Goal: Use online tool/utility: Use online tool/utility

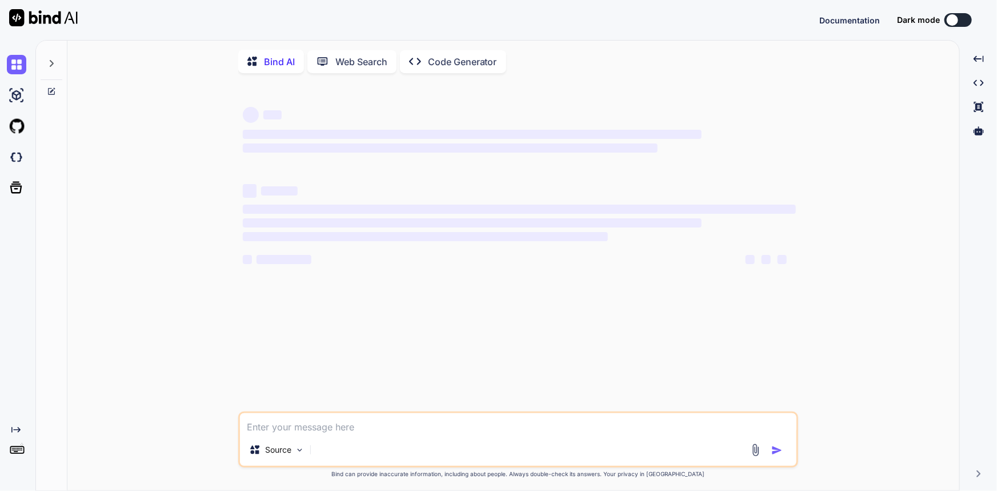
type textarea "x"
type textarea "Found 1 deployment conflict(s). Resolving conflicts ... Deleted file '[URL]' fr…"
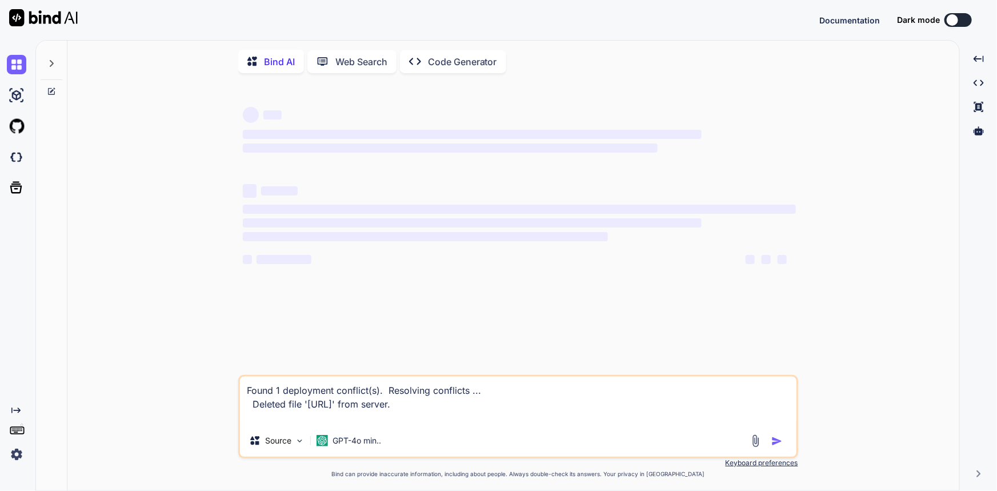
scroll to position [7, 0]
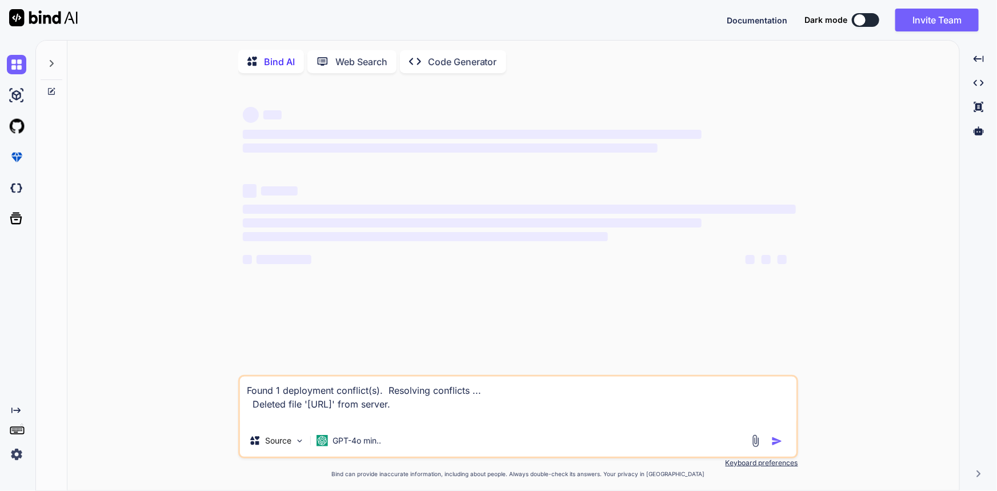
type textarea "x"
type textarea "Found 1 deployment conflict(s). Resolving conflicts ... Deleted file '[URL]' fr…"
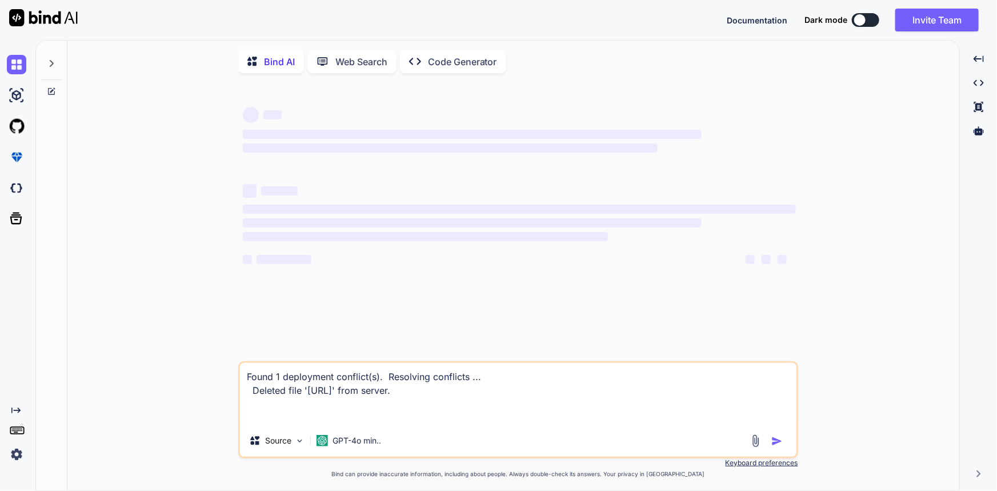
scroll to position [7, 0]
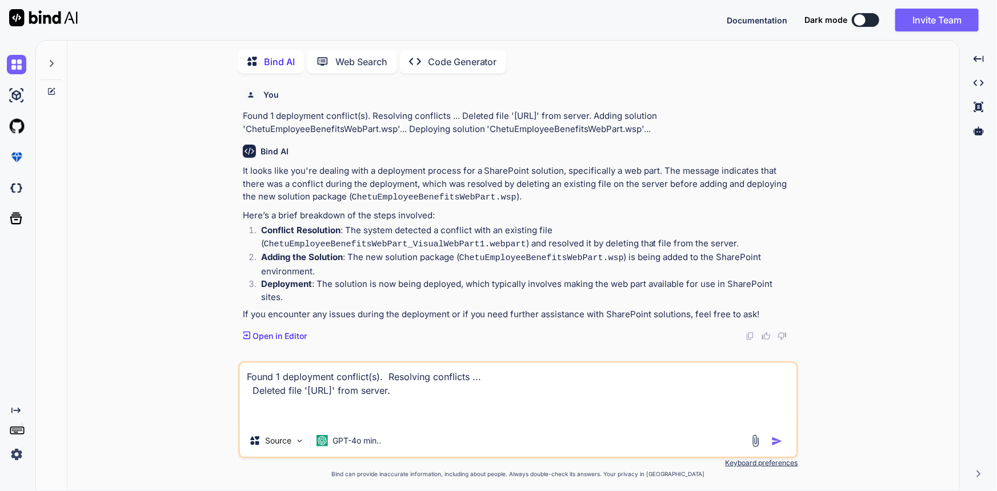
type textarea "x"
type textarea "S Found 1 deployment conflict(s). Resolving conflicts ... Deleted file '[URL]' …"
type textarea "x"
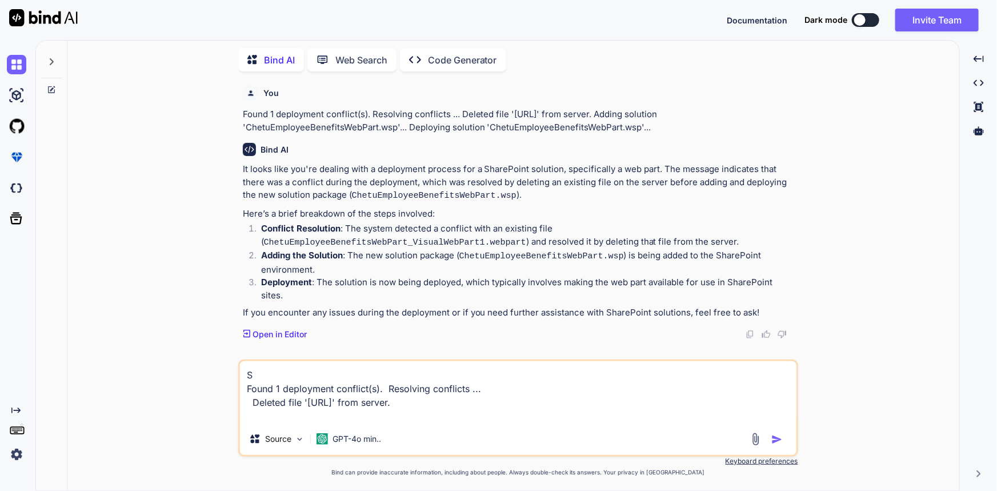
type textarea "Se Found 1 deployment conflict(s). Resolving conflicts ... Deleted file '[URL]'…"
type textarea "x"
type textarea "Ser Found 1 deployment conflict(s). Resolving conflicts ... Deleted file '[URL]…"
type textarea "x"
type textarea "Serv Found 1 deployment conflict(s). Resolving conflicts ... Deleted file '[URL…"
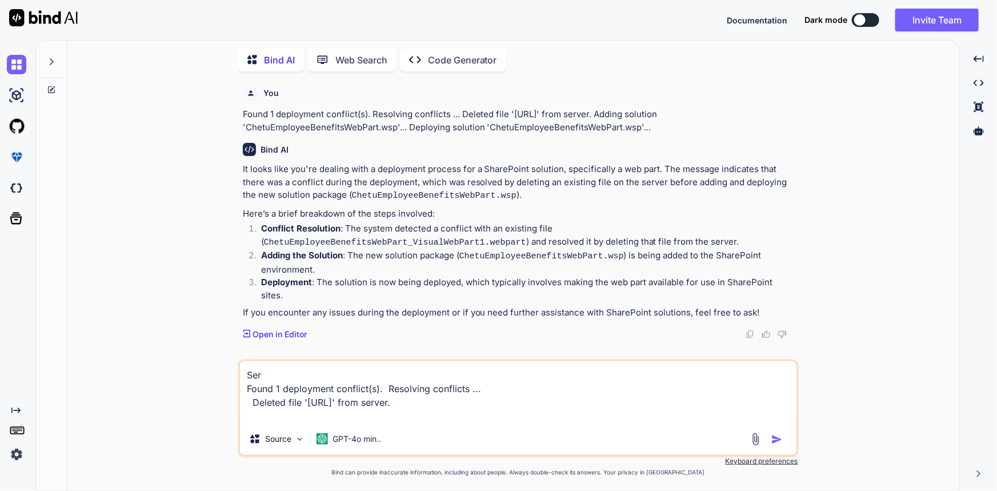
type textarea "x"
type textarea "Serve Found 1 deployment conflict(s). Resolving conflicts ... Deleted file '[UR…"
type textarea "x"
type textarea "Server Found 1 deployment conflict(s). Resolving conflicts ... Deleted file '[U…"
type textarea "x"
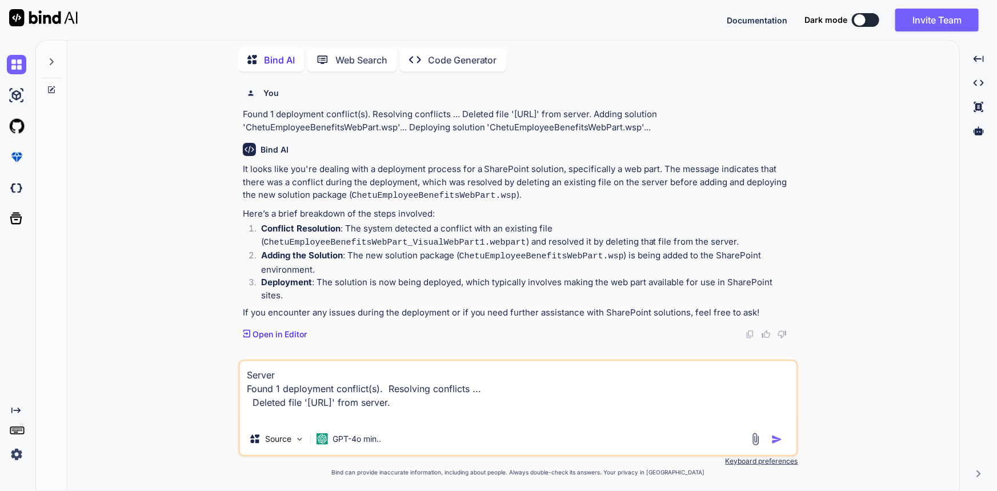
type textarea "Server Found 1 deployment conflict(s). Resolving conflicts ... Deleted file '[U…"
type textarea "x"
type textarea "Server i Found 1 deployment conflict(s). Resolving conflicts ... Deleted file '…"
type textarea "x"
type textarea "Server is Found 1 deployment conflict(s). Resolving conflicts ... Deleted file …"
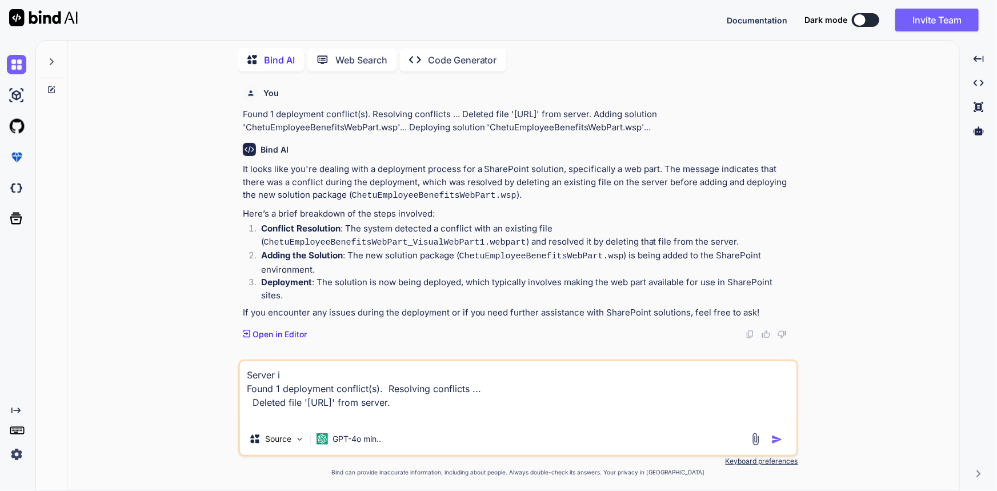
type textarea "x"
type textarea "Server is Found 1 deployment conflict(s). Resolving conflicts ... Deleted file …"
type textarea "x"
type textarea "Server is [URL] Found 1 deployment conflict(s). Resolving conflicts ... Deleted…"
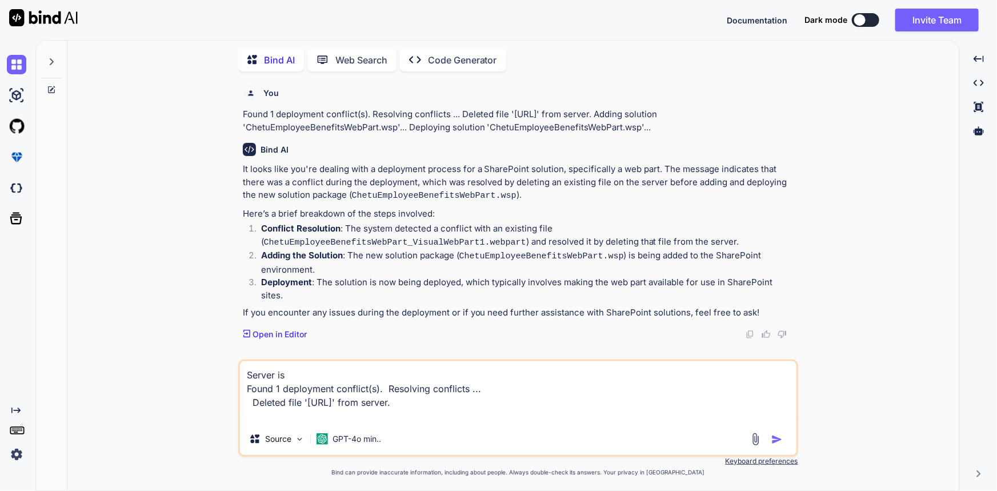
type textarea "x"
type textarea "Server is Ihttp://chetuiwk1840:8080/ Found 1 deployment conflict(s). Resolving …"
type textarea "x"
type textarea "Server is IIhttp://chetuiwk1840:8080/ Found 1 deployment conflict(s). Resolving…"
type textarea "x"
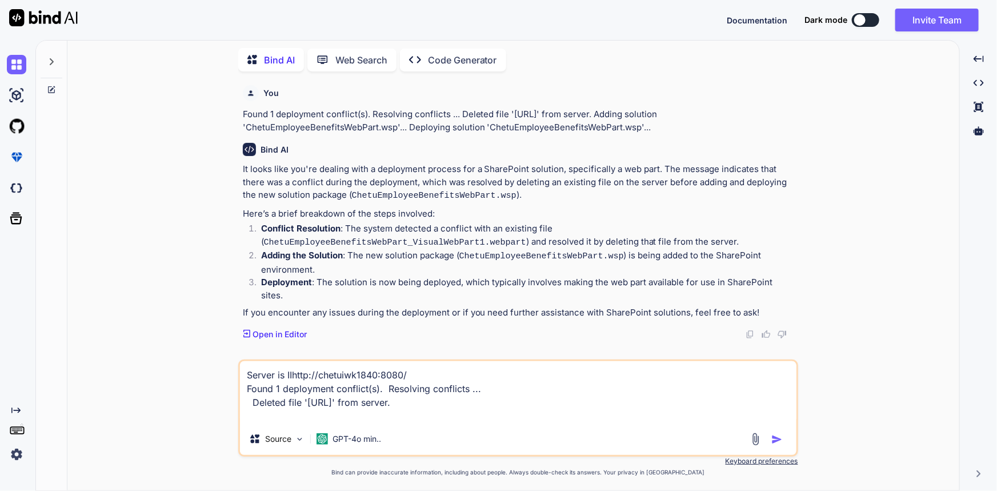
type textarea "Server is IIShttp://chetuiwk1840:8080/ Found 1 deployment conflict(s). Resolvin…"
type textarea "x"
type textarea "Server is IIS [URL] Found 1 deployment conflict(s). Resolving conflicts ... Del…"
type textarea "x"
type textarea "Server is IIS Shttp://chetuiwk1840:8080/ Found 1 deployment conflict(s). Resolv…"
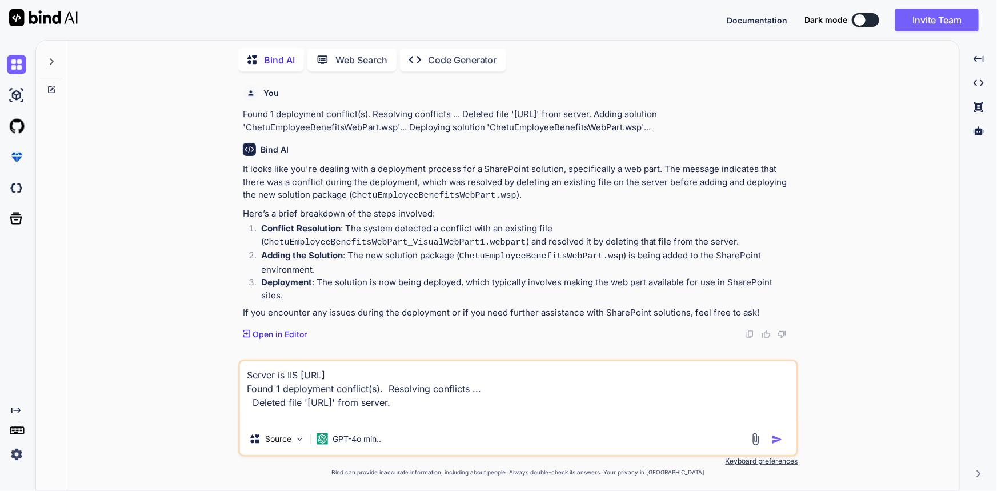
type textarea "x"
type textarea "Server is IIS Sehttp://chetuiwk1840:8080/ Found 1 deployment conflict(s). Resol…"
type textarea "x"
type textarea "Server is IIS Serhttp://chetuiwk1840:8080/ Found 1 deployment conflict(s). Reso…"
type textarea "x"
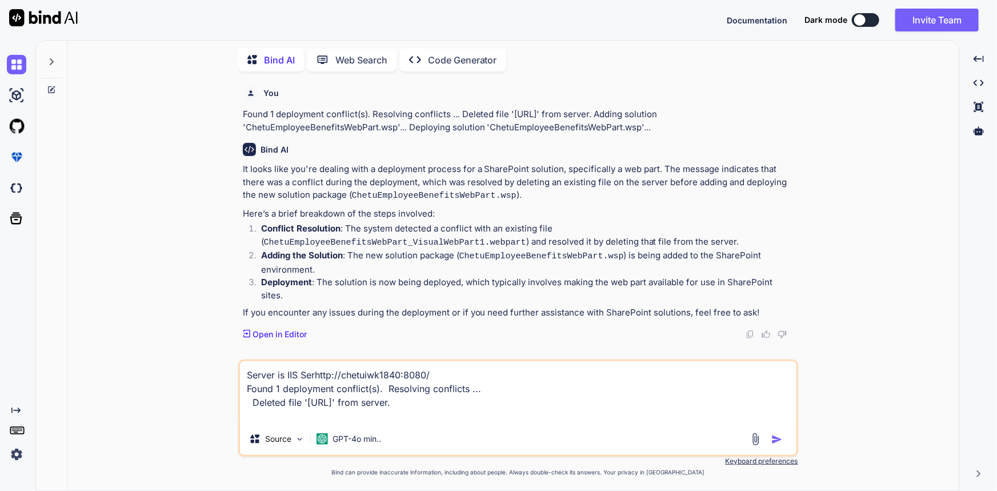
type textarea "Server is IIS Servhttp://chetuiwk1840:8080/ Found 1 deployment conflict(s). Res…"
type textarea "x"
type textarea "Server is IIS Servehttp://chetuiwk1840:8080/ Found 1 deployment conflict(s). Re…"
type textarea "x"
type textarea "Server is IIS Serverhttp://chetuiwk1840:8080/ Found 1 deployment conflict(s). R…"
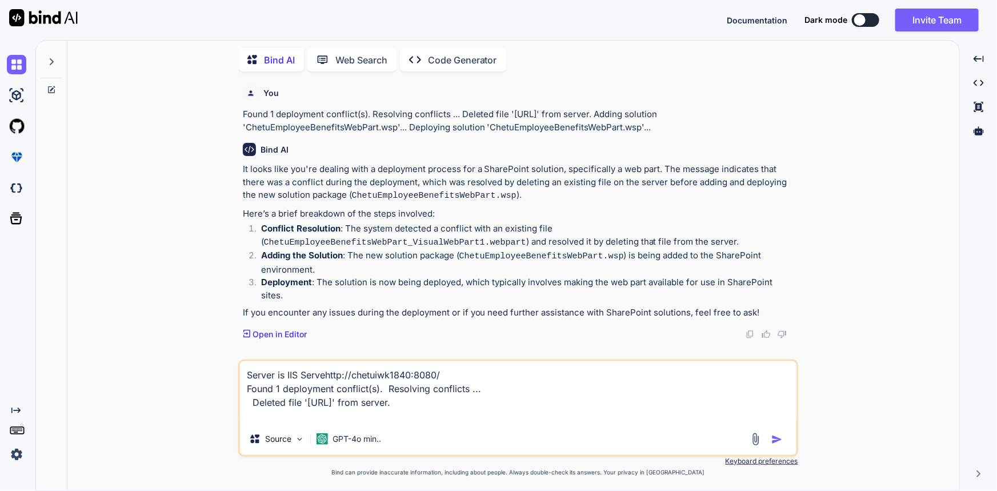
type textarea "x"
type textarea "Server is IIS Server [URL] Found 1 deployment conflict(s). Resolving conflicts …"
type textarea "x"
type textarea "Server is IIS Server lhttp://chetuiwk1840:8080/ Found 1 deployment conflict(s).…"
type textarea "x"
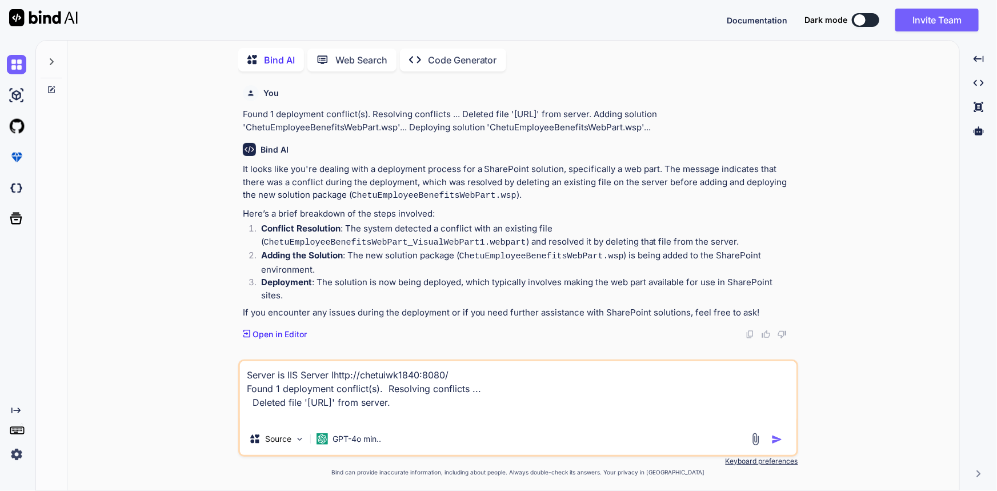
type textarea "Server is IIS Server lohttp://chetuiwk1840:8080/ Found 1 deployment conflict(s)…"
type textarea "x"
type textarea "Server is IIS Server lochttp://chetuiwk1840:8080/ Found 1 deployment conflict(s…"
type textarea "x"
type textarea "Server is IIS Server locahttp://chetuiwk1840:8080/ Found 1 deployment conflict(…"
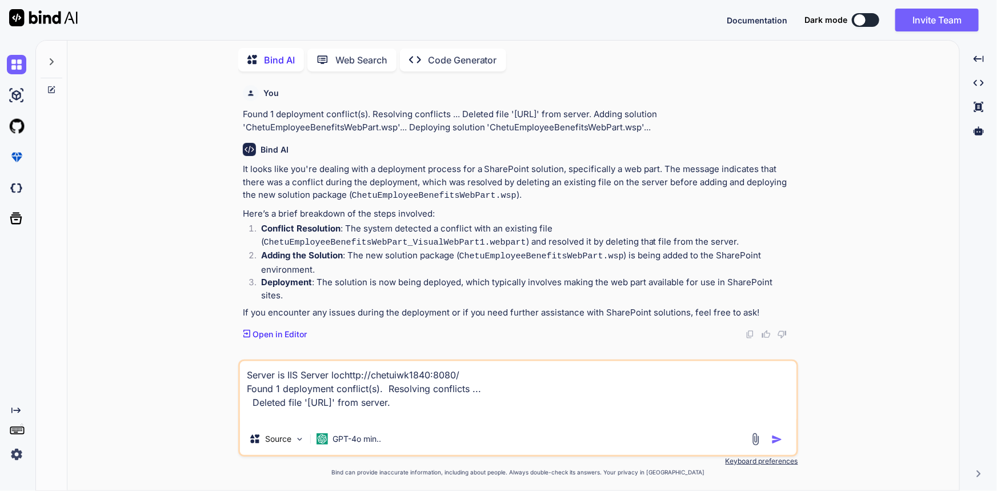
type textarea "x"
type textarea "Server is IIS Server locaohttp://chetuiwk1840:8080/ Found 1 deployment conflict…"
type textarea "x"
type textarea "Server is IIS Server locahttp://chetuiwk1840:8080/ Found 1 deployment conflict(…"
type textarea "x"
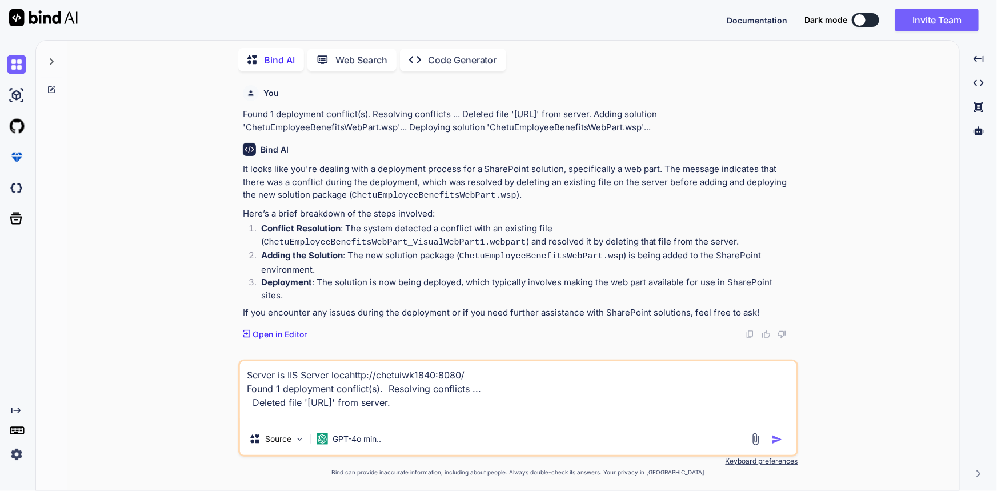
type textarea "Server is IIS Server lochttp://chetuiwk1840:8080/ Found 1 deployment conflict(s…"
type textarea "x"
type textarea "Server is IIS Server locohttp://chetuiwk1840:8080/ Found 1 deployment conflict(…"
type textarea "x"
type textarea "Server is IIS Server locolhttp://chetuiwk1840:8080/ Found 1 deployment conflict…"
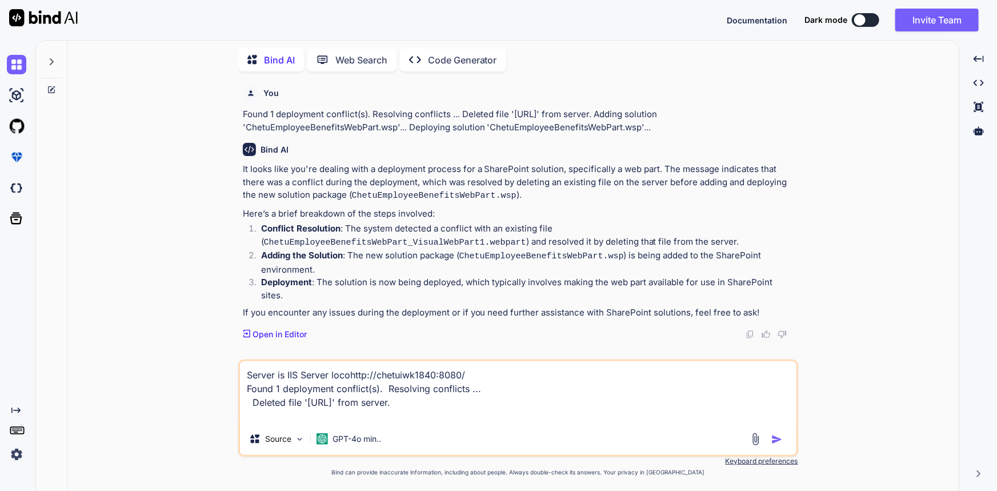
type textarea "x"
type textarea "Server is IIS Server locolhhttp://chetuiwk1840:8080/ Found 1 deployment conflic…"
type textarea "x"
type textarea "Server is IIS Server locolhoihttp://chetuiwk1840:8080/ Found 1 deployment confl…"
type textarea "x"
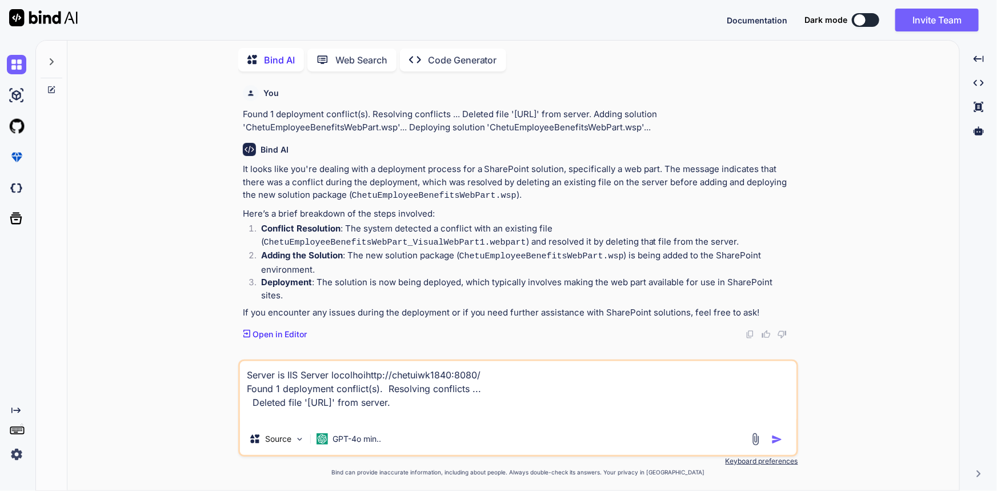
type textarea "Server is IIS Server locolhoishttp://chetuiwk1840:8080/ Found 1 deployment conf…"
type textarea "x"
type textarea "Server is IIS Server locolhoihttp://chetuiwk1840:8080/ Found 1 deployment confl…"
type textarea "x"
type textarea "Server is IIS Server locolhohttp://chetuiwk1840:8080/ Found 1 deployment confli…"
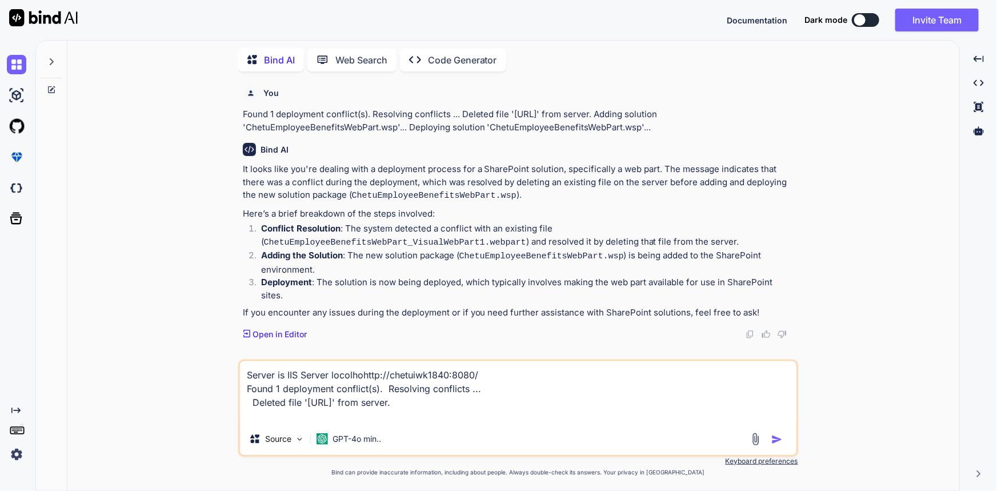
type textarea "x"
type textarea "Server is IIS Server locolhoohttp://chetuiwk1840:8080/ Found 1 deployment confl…"
type textarea "x"
type textarea "Server is IIS Server locolhohttp://chetuiwk1840:8080/ Found 1 deployment confli…"
type textarea "x"
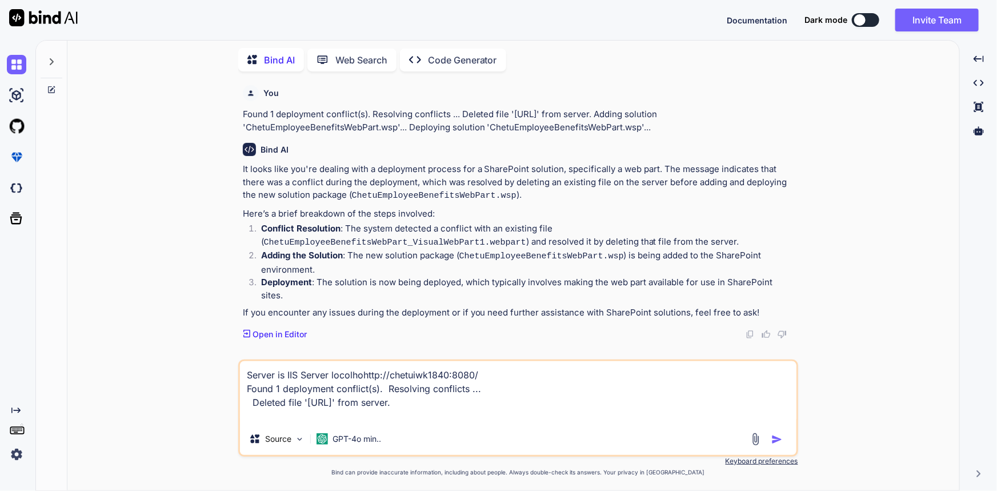
type textarea "Server is IIS Server locolhoshttp://chetuiwk1840:8080/ Found 1 deployment confl…"
type textarea "x"
type textarea "Server is IIS Server locolhosthttp://chetuiwk1840:8080/ Found 1 deployment conf…"
type textarea "x"
type textarea "Server is IIS Server locolhost [URL] Found 1 deployment conflict(s). Resolving …"
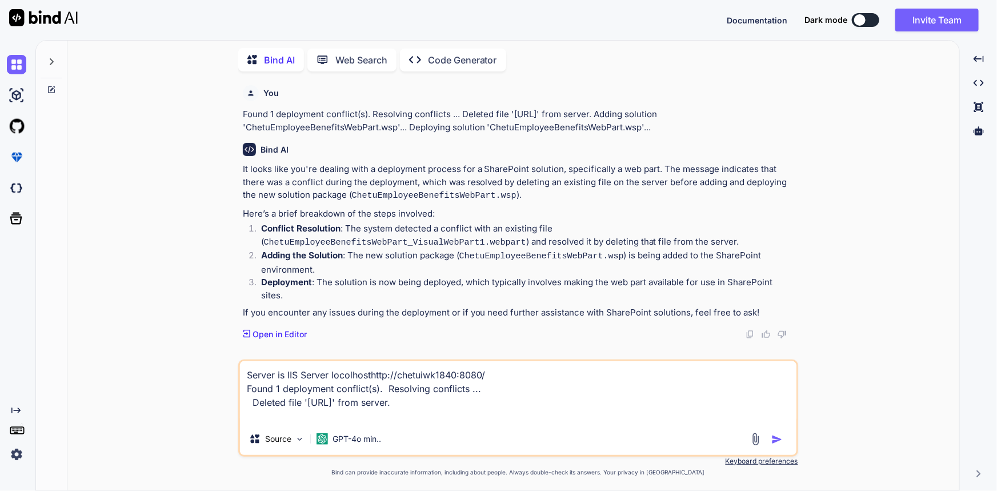
type textarea "x"
type textarea "Server is IIS Server locolhost ihttp://chetuiwk1840:8080/ Found 1 deployment co…"
type textarea "x"
type textarea "Server is IIS Server locolhost i.[URL] Found 1 deployment conflict(s). Resolvin…"
type textarea "x"
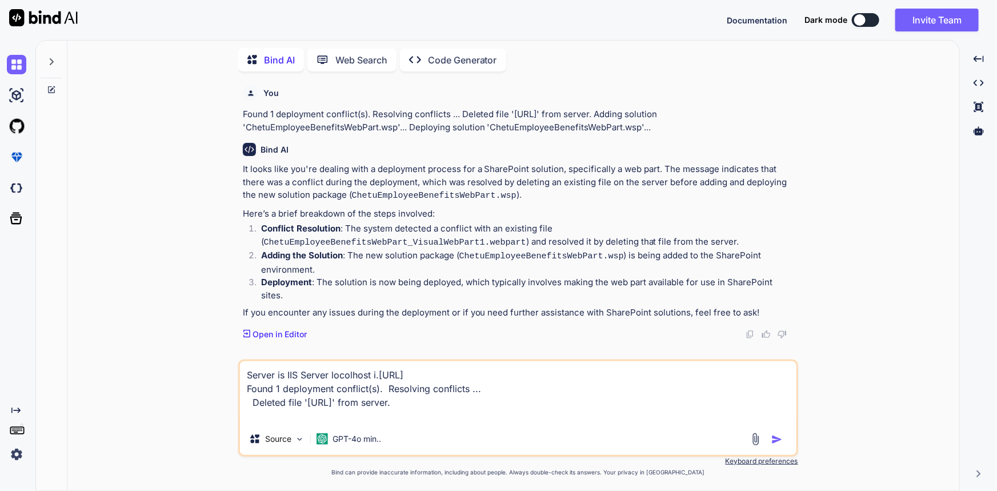
type textarea "Server is IIS Server locolhost i.ehttp://chetuiwk1840:8080/ Found 1 deployment …"
type textarea "x"
type textarea "Server is IIS Server locolhost i.e.[URL] Found 1 deployment conflict(s). Resolv…"
type textarea "x"
type textarea "Server is IIS Server locolhost i.e. [URL] Found 1 deployment conflict(s). Resol…"
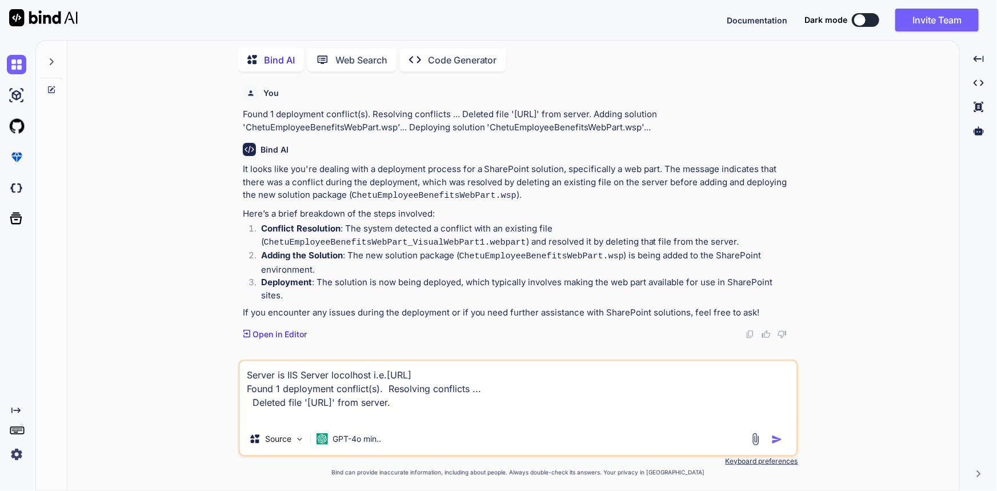
type textarea "x"
type textarea "Server is IIS Server locolhost i.e. [URL] Found 1 deployment conflict(s). Resol…"
type textarea "x"
type textarea "Server is IIS Server locolhost i.e. [URL] Found 1 deployment conflict(s). Resol…"
type textarea "x"
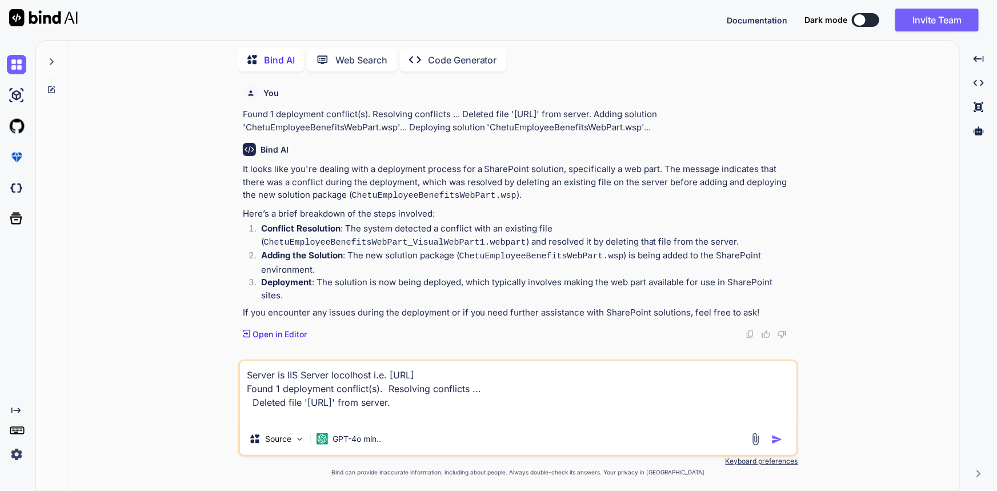
type textarea "Server is IIS Server locolhost i.e. [URL] Found 1 deployment conflict(s). Resol…"
type textarea "x"
type textarea "Server is IIS Server locolhost i.e. [URL] Found 1 deployment conflict(s). Resol…"
type textarea "x"
type textarea "Server is IIS Server locolhost i.e. [URL] Found 1 deployment conflict(s). Resol…"
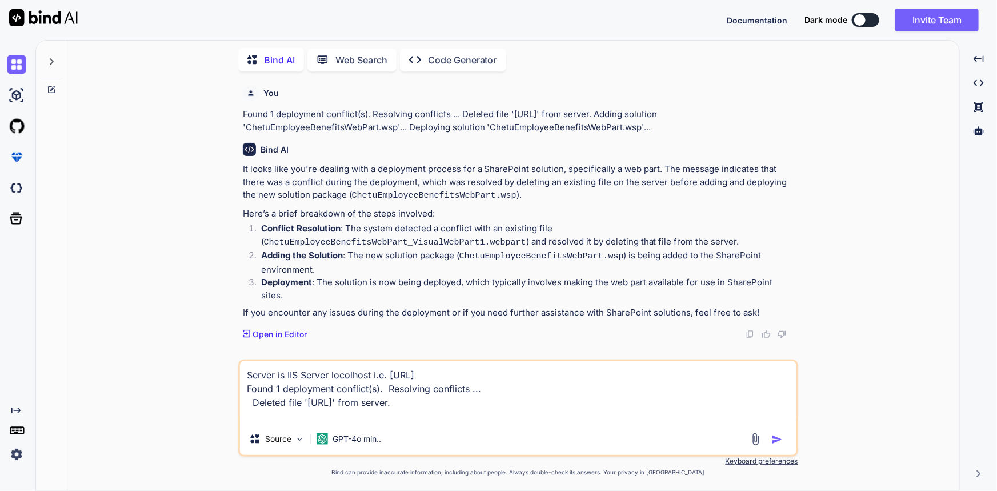
type textarea "x"
type textarea "Server is IIS Server locolhost i.e. [URL] Found 1 deployment conflict(s). Resol…"
type textarea "x"
type textarea "Server is IIS Server locolhost i.e. [URL] Found 1 deployment conflict(s). Resol…"
type textarea "x"
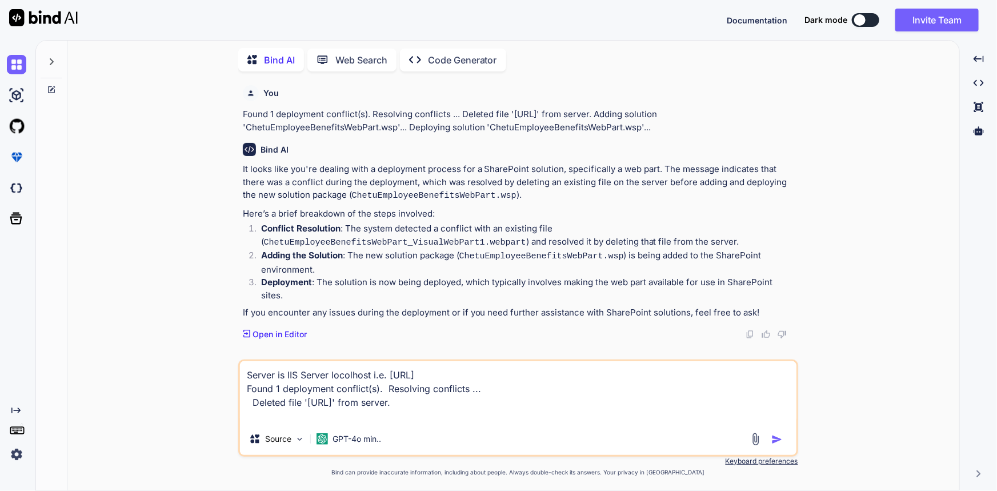
type textarea "Server is IIS Server locolhost i.e. [URL] Found 1 deployment conflict(s). Resol…"
type textarea "x"
type textarea "Server is IIS Server locolhost i.e. [URL] Found 1 deployment conflict(s). Resol…"
type textarea "x"
type textarea "Server is IIS Server locolhost i.e. [URL] Found 1 deployment conflict(s). Resol…"
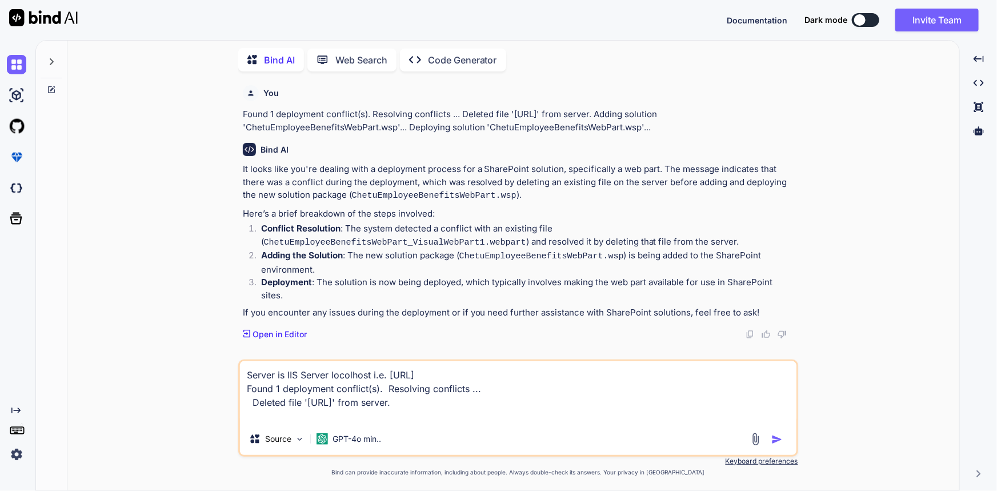
type textarea "x"
type textarea "Server is IIS Server locolhost i.e. [URL] a Found 1 deployment conflict(s). Res…"
type textarea "x"
type textarea "Server is IIS Server locolhost i.e. [URL] an Found 1 deployment conflict(s). Re…"
type textarea "x"
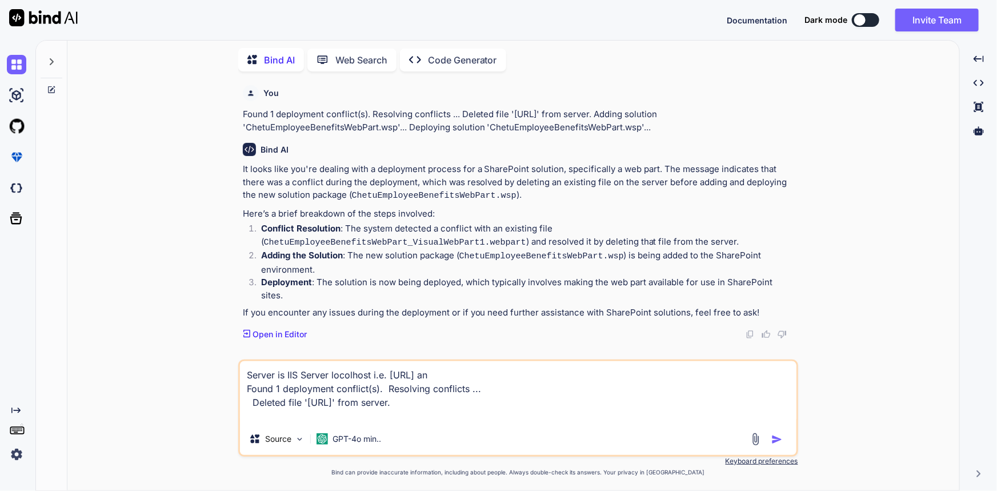
type textarea "Server is IIS Server locolhost i.e. [URL] and Found 1 deployment conflict(s). R…"
type textarea "x"
type textarea "Server is IIS Server locolhost i.e. [URL] and Found 1 deployment conflict(s). R…"
type textarea "x"
type textarea "Server is IIS Server locolhost i.e. [URL] and s Found 1 deployment conflict(s).…"
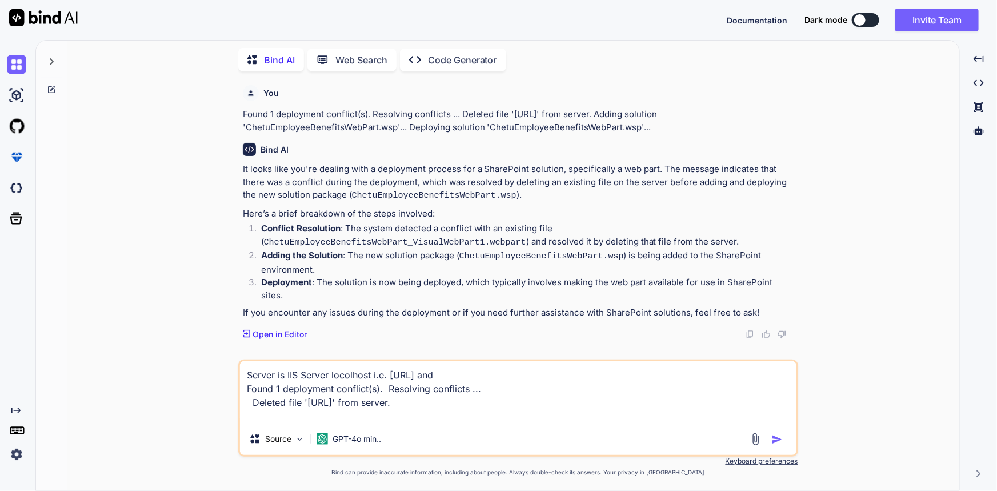
type textarea "x"
type textarea "Server is IIS Server locolhost i.e. [URL] and sh Found 1 deployment conflict(s)…"
type textarea "x"
type textarea "Server is IIS Server locolhost i.e. [URL] and sha Found 1 deployment conflict(s…"
type textarea "x"
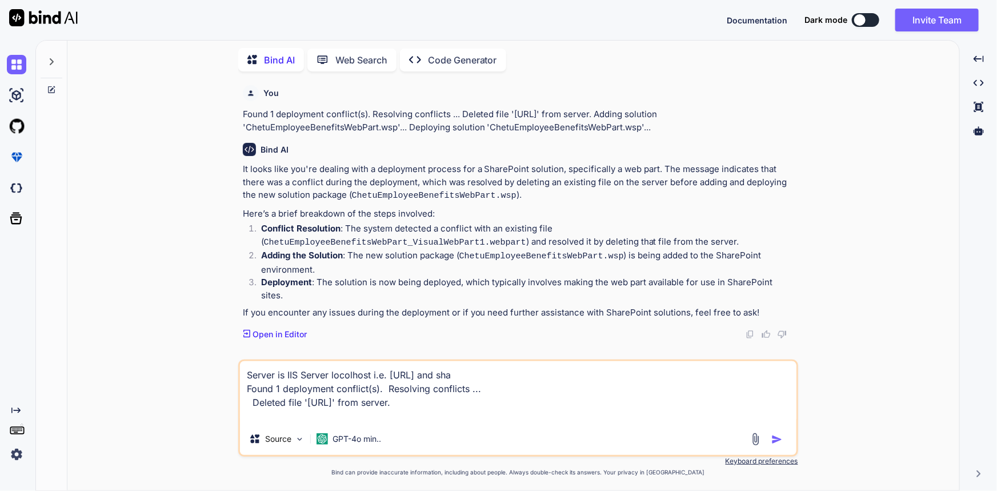
type textarea "Server is IIS Server locolhost i.e. [URL] and shar Found 1 deployment conflict(…"
type textarea "x"
type textarea "Server is IIS Server locolhost i.e. [URL] and share Found 1 deployment conflict…"
type textarea "x"
type textarea "Server is IIS Server locolhost i.e. [URL] and sharep Found 1 deployment conflic…"
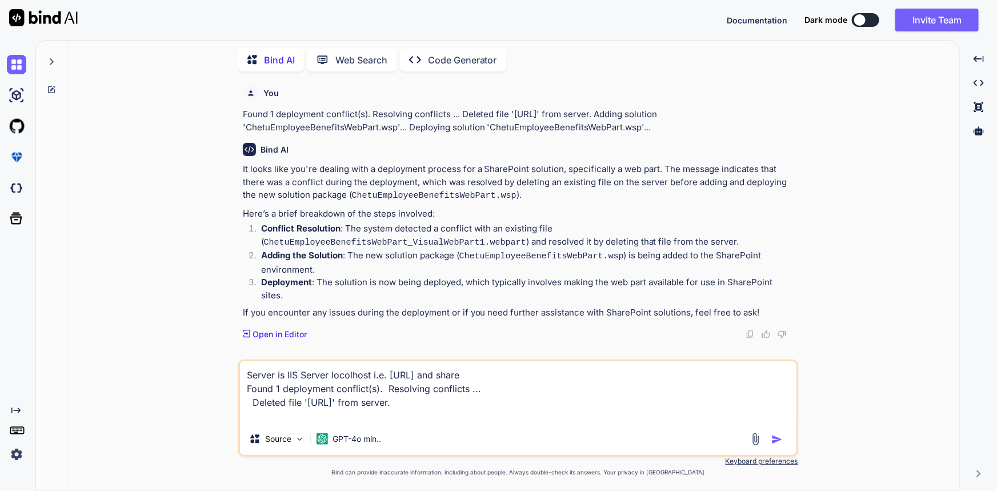
type textarea "x"
type textarea "Server is IIS Server locolhost i.e. [URL] and sharepo Found 1 deployment confli…"
type textarea "x"
type textarea "Server is IIS Server locolhost i.e. [URL] and sharepoi Found 1 deployment confl…"
type textarea "x"
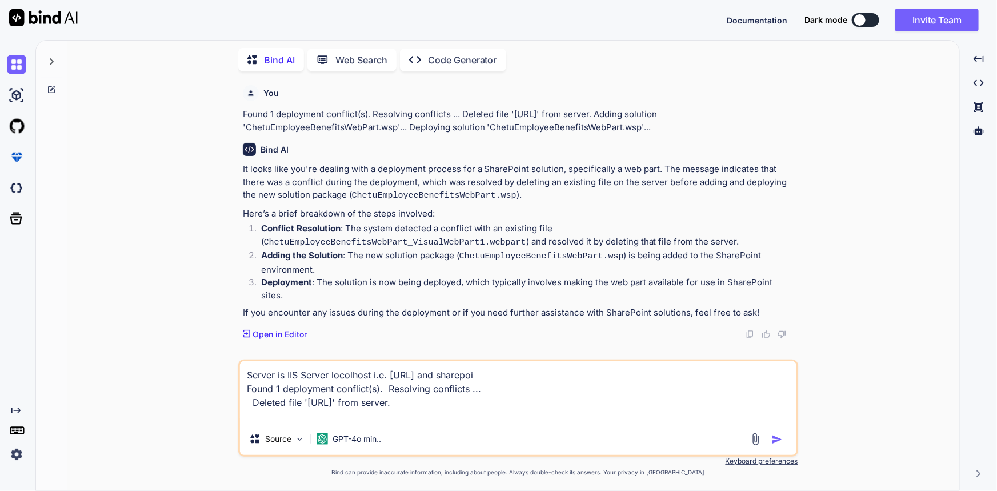
type textarea "Server is IIS Server locolhost i.e. [URL] and sharepoin Found 1 deployment conf…"
type textarea "x"
type textarea "Server is IIS Server locolhost i.e. [URL] and sharepoint Found 1 deployment con…"
type textarea "x"
type textarea "Server is IIS Server locolhost i.e. [URL] and sharepoint Found 1 deployment con…"
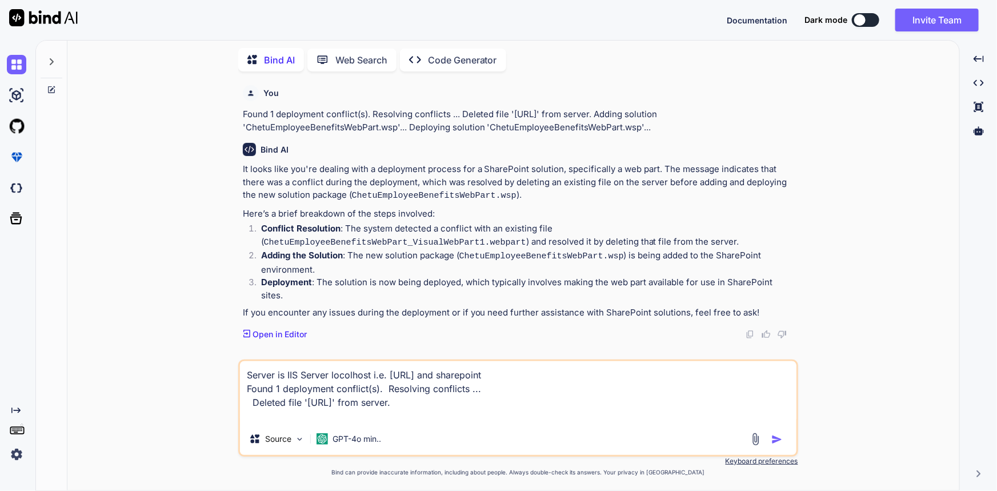
type textarea "x"
type textarea "Server is IIS Server locolhost i.e. [URL] and sharepoint Found 1 deployment con…"
type textarea "x"
type textarea "Server is IIS Server locolhost i.e. [URL] and sharepoin Found 1 deployment conf…"
type textarea "x"
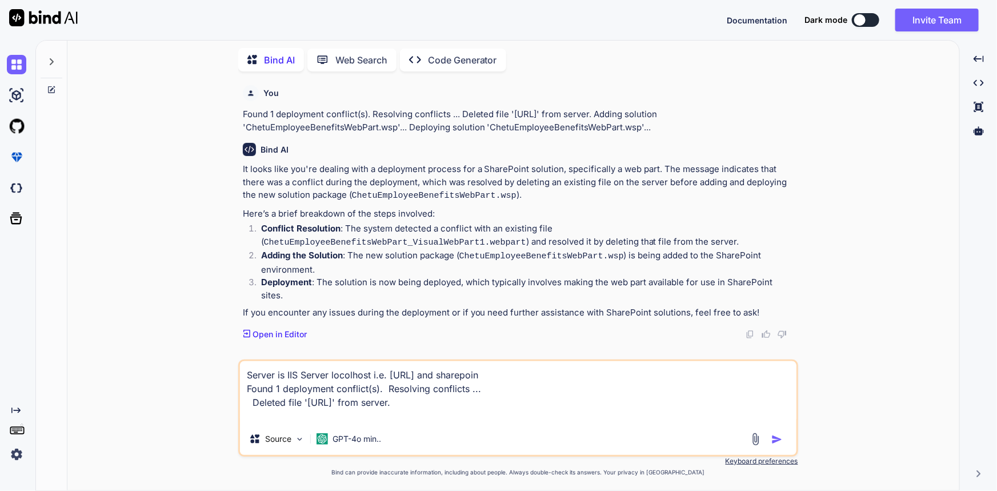
type textarea "Server is IIS Server locolhost i.e. [URL] and sharepoi Found 1 deployment confl…"
type textarea "x"
type textarea "Server is IIS Server locolhost i.e. [URL] and sharepo Found 1 deployment confli…"
type textarea "x"
type textarea "Server is IIS Server locolhost i.e. [URL] and sharep Found 1 deployment conflic…"
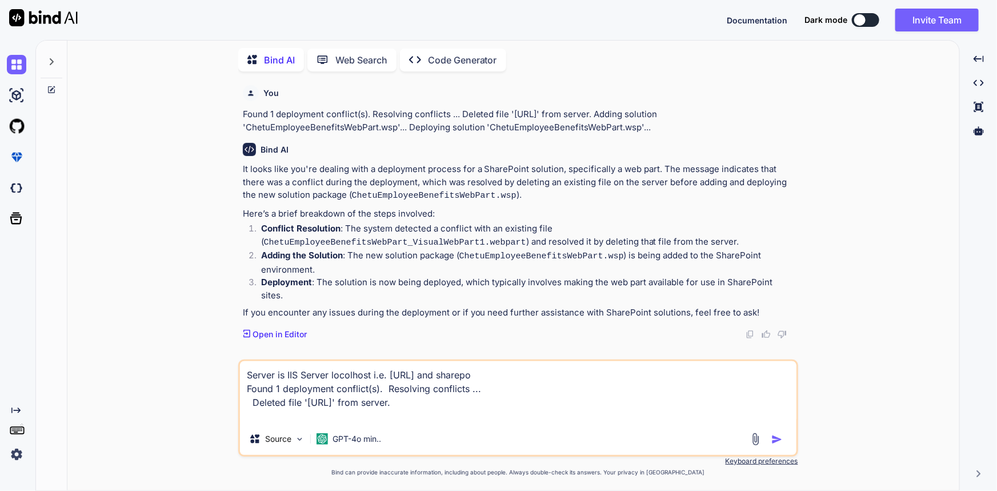
type textarea "x"
type textarea "Server is IIS Server locolhost i.e. [URL] and sharepo Found 1 deployment confli…"
type textarea "x"
type textarea "Server is IIS Server locolhost i.e. [URL] and sharepoi Found 1 deployment confl…"
type textarea "x"
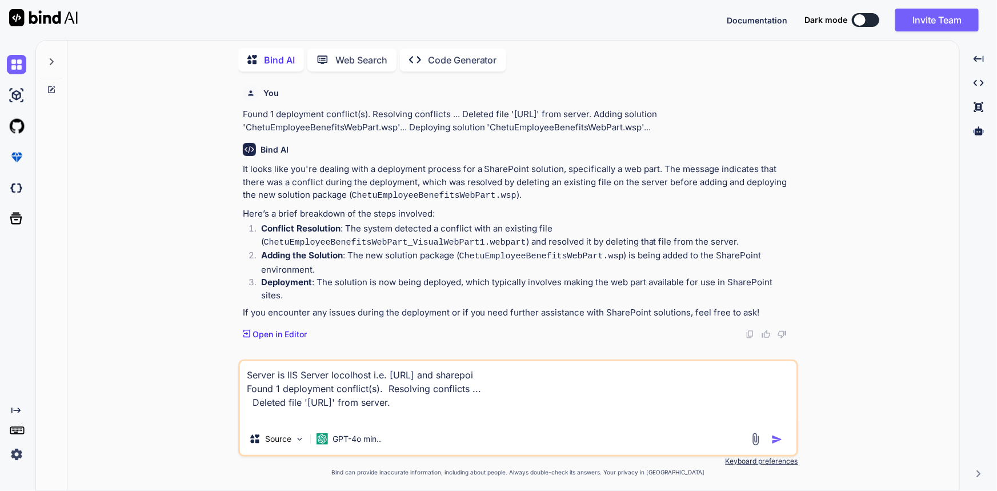
type textarea "Server is IIS Server locolhost i.e. [URL] and sharepoin Found 1 deployment conf…"
type textarea "x"
type textarea "Server is IIS Server locolhost i.e. [URL] and sharepoint Found 1 deployment con…"
type textarea "x"
type textarea "Server is IIS Server locolhost i.e. [URL] and sharepoint Found 1 deployment con…"
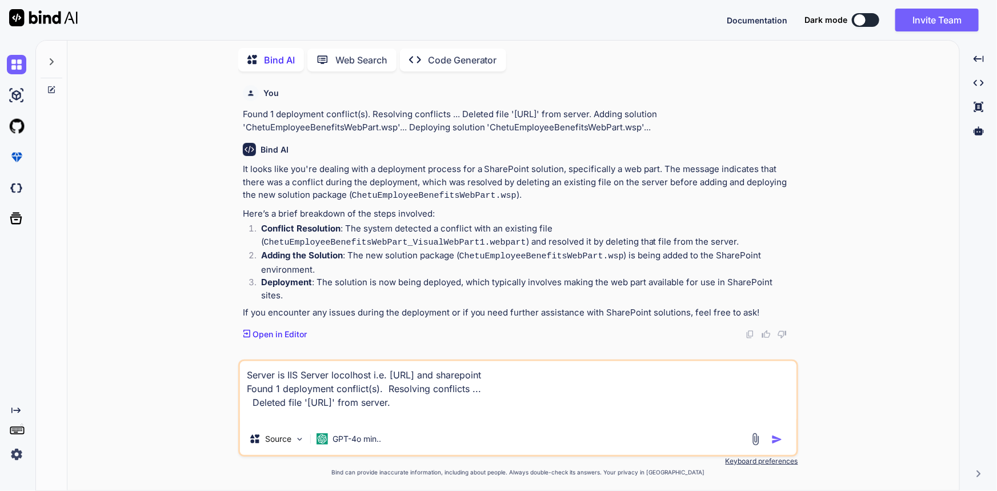
type textarea "x"
type textarea "Server is IIS Server locolhost i.e. [URL] and sharepoint l Found 1 deployment c…"
type textarea "x"
type textarea "Server is IIS Server locolhost i.e. [URL] and sharepoint lo Found 1 deployment …"
type textarea "x"
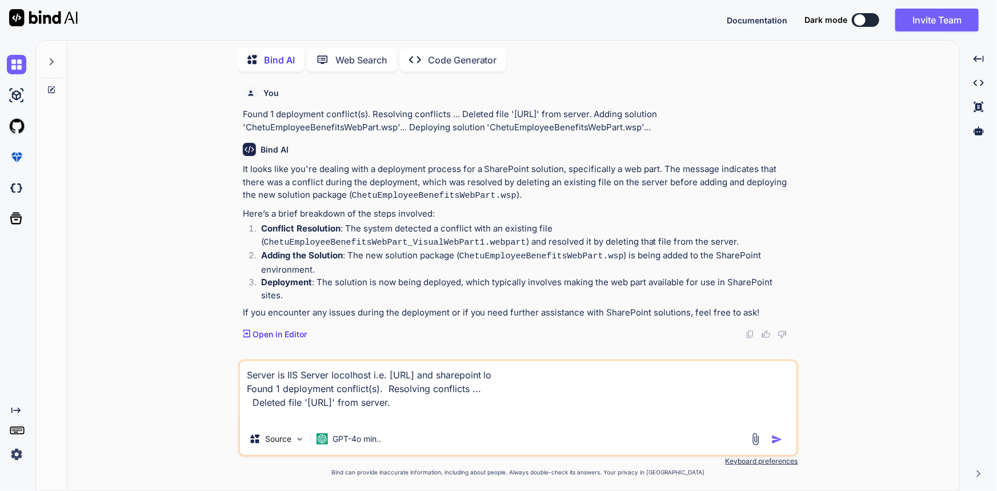
type textarea "Server is IIS Server locolhost i.e. [URL] and sharepoint loc Found 1 deployment…"
type textarea "x"
type textarea "Server is IIS Server locolhost i.e. [URL] and sharepoint loca Found 1 deploymen…"
type textarea "x"
type textarea "Server is IIS Server locolhost i.e. [URL] and sharepoint local Found 1 deployme…"
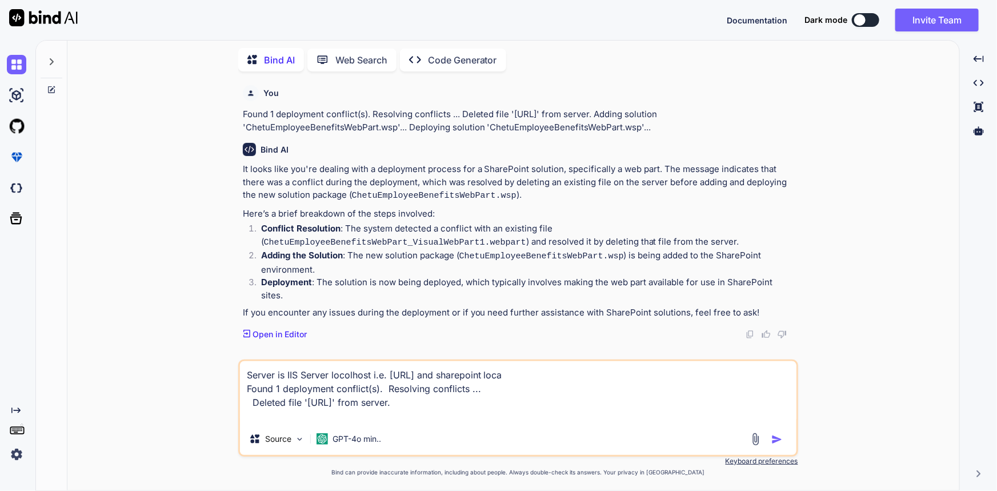
type textarea "x"
type textarea "Server is IIS Server locolhost i.e. [URL] and sharepoint locall Found 1 deploym…"
type textarea "x"
type textarea "Server is IIS Server locolhost i.e. [URL] and sharepoint locally Found 1 deploy…"
type textarea "x"
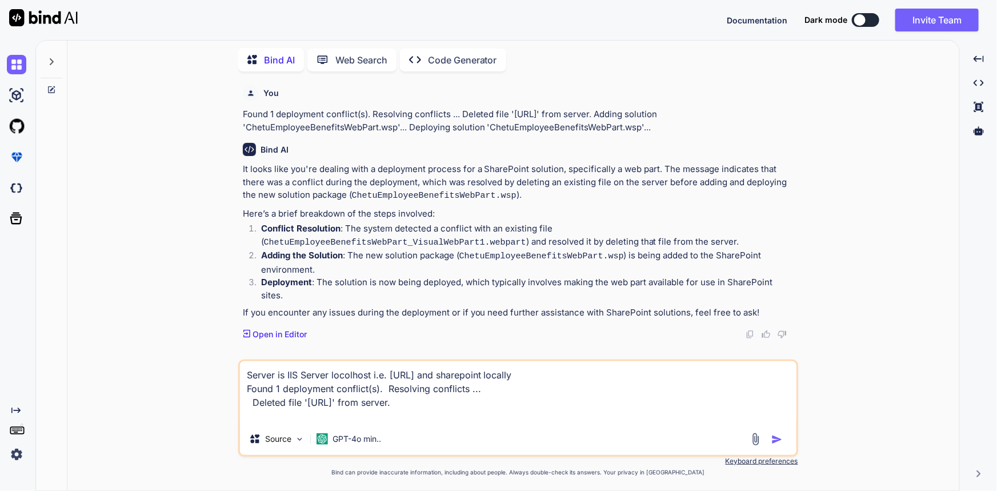
type textarea "Server is IIS Server locolhost i.e. [URL] and sharepoint locally Found 1 deploy…"
type textarea "x"
type textarea "Server is IIS Server locolhost i.e. [URL] and sharepoint locally i Found 1 depl…"
type textarea "x"
type textarea "Server is IIS Server locolhost i.e. [URL] and sharepoint locally i. Found 1 dep…"
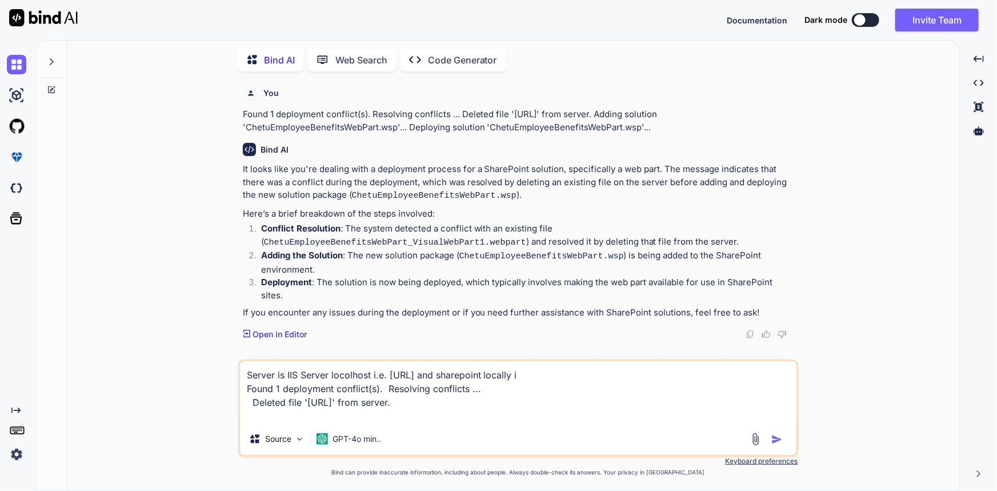
type textarea "x"
type textarea "Server is IIS Server locolhost i.e. [URL] and sharepoint locally i.e Found 1 de…"
type textarea "x"
type textarea "Server is IIS Server locolhost i.e. [URL] and sharepoint locally i.e. Found 1 d…"
type textarea "x"
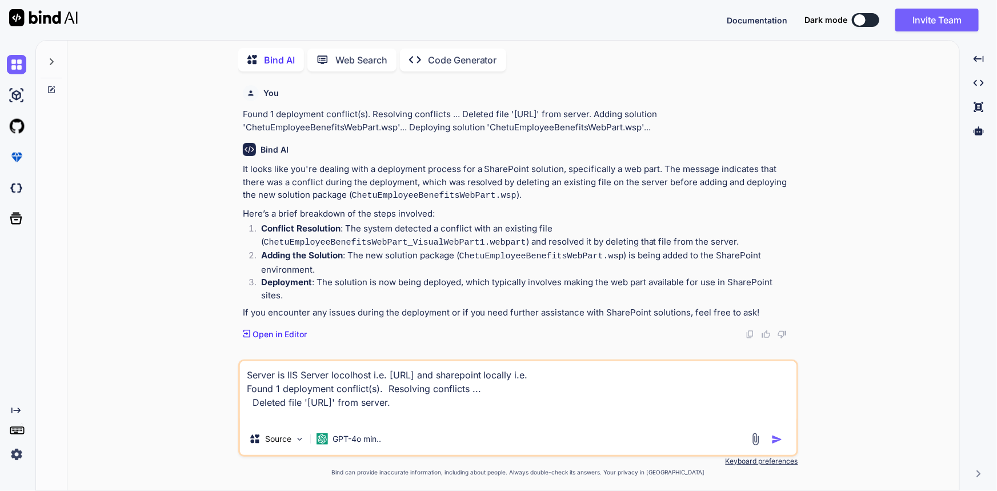
type textarea "Server is IIS Server locolhost i.e. [URL] and sharepoint locally i.e. Found 1 d…"
type textarea "x"
type textarea "Server is IIS Server locolhost i.e. [URL] and sharepoint locally i.e. [URL] Fou…"
type textarea "x"
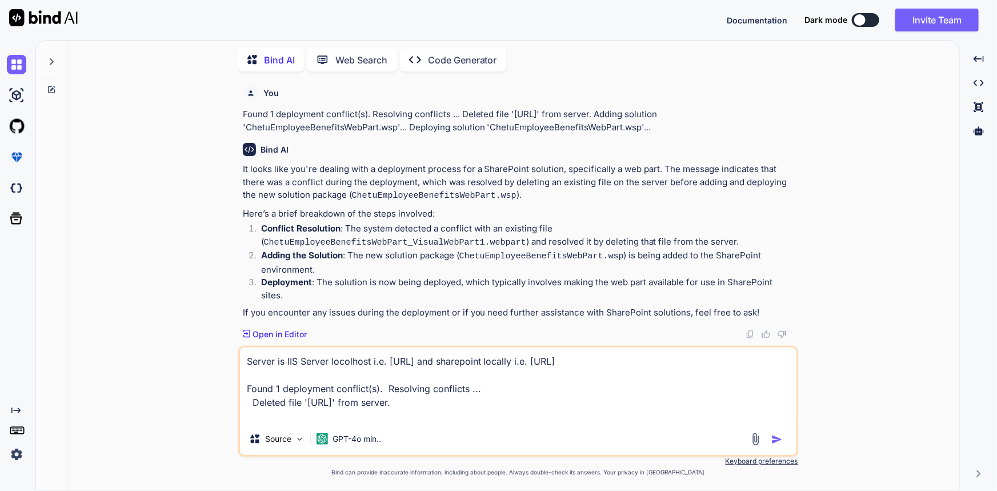
type textarea "Server is IIS Server locolhost i.e. [URL] and sharepoint locally i.e. [URL] w F…"
type textarea "x"
type textarea "Server is IIS Server locolhost i.e. [URL] and sharepoint locally i.e. [URL] wh …"
type textarea "x"
type textarea "Server is IIS Server locolhost i.e. [URL] and sharepoint locally i.e. [URL] whe…"
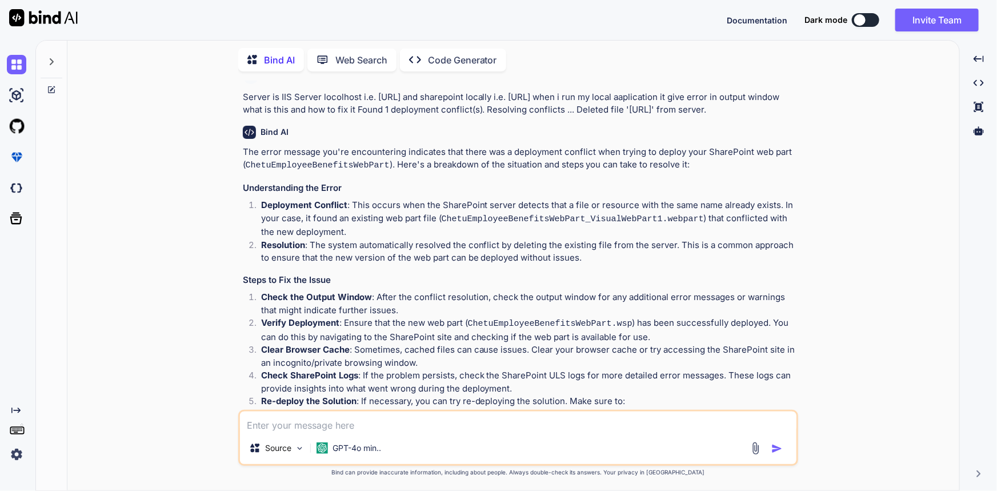
scroll to position [491, 0]
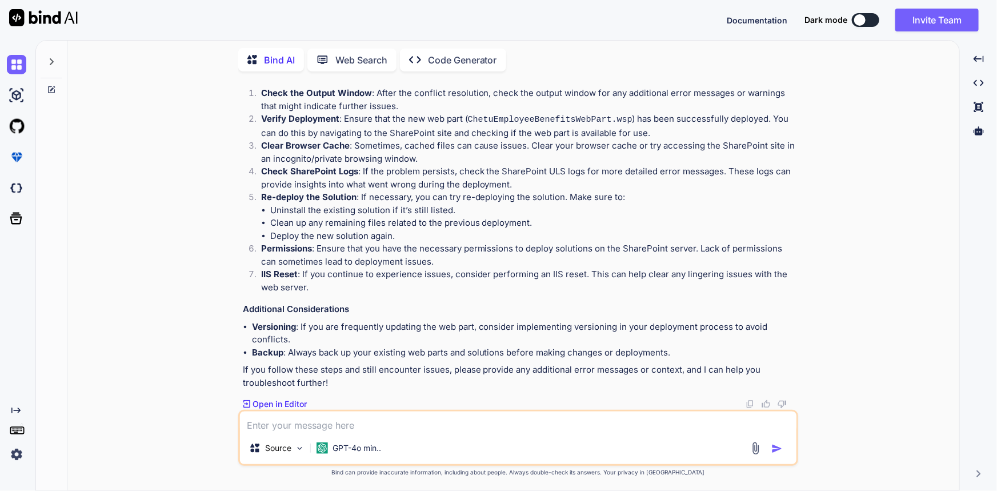
click at [760, 479] on div "You Found 1 deployment conflict(s). Resolving conflicts ... Deleted file '[URL]…" at bounding box center [518, 286] width 560 height 410
click at [421, 417] on textarea at bounding box center [518, 421] width 556 height 21
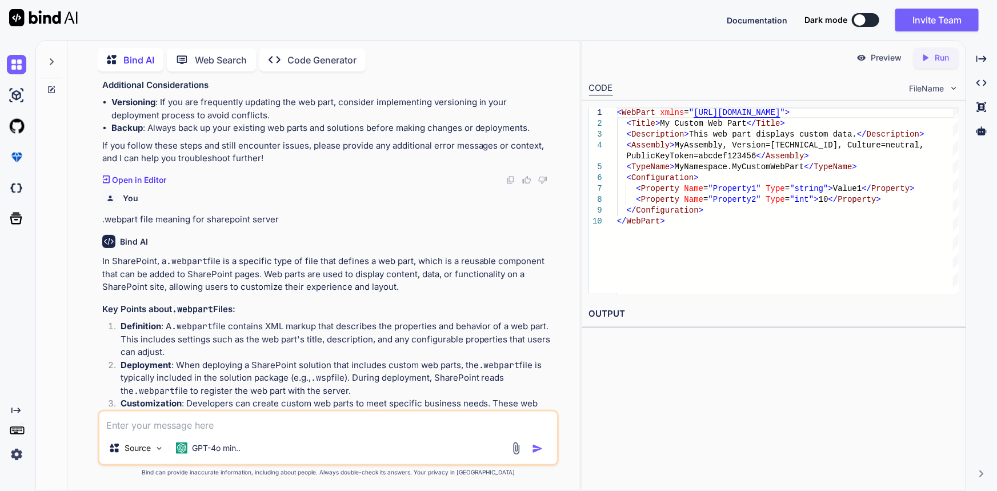
scroll to position [813, 0]
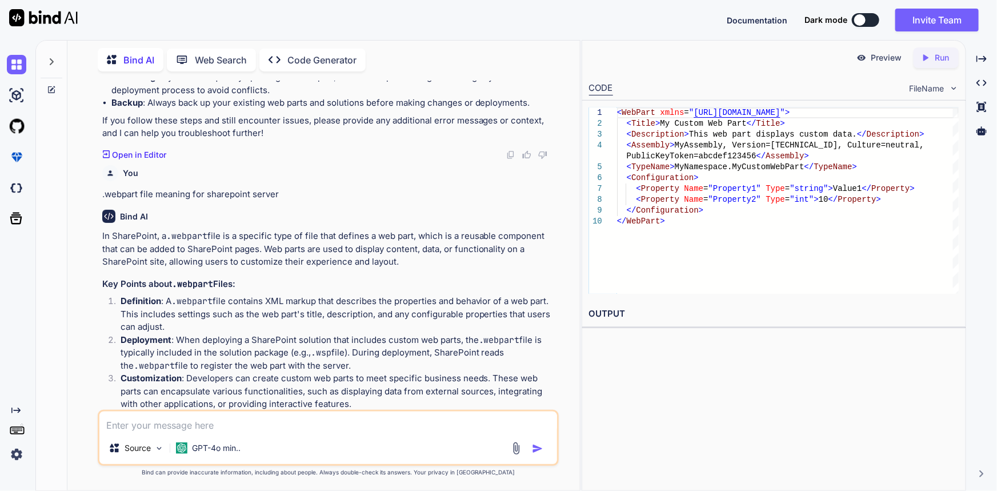
click at [406, 436] on div "Source GPT-4o min.." at bounding box center [328, 449] width 458 height 27
click at [383, 425] on textarea at bounding box center [328, 421] width 458 height 21
click at [169, 428] on textarea at bounding box center [328, 421] width 458 height 21
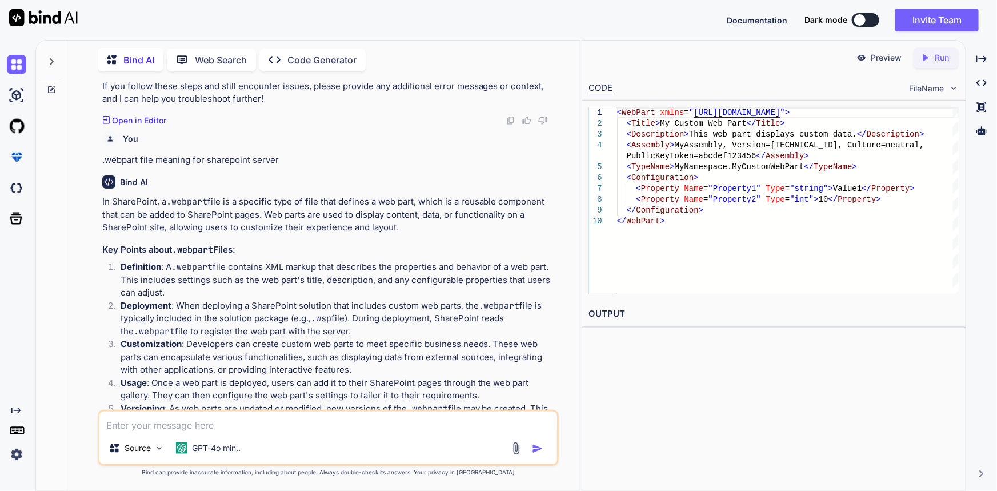
scroll to position [865, 0]
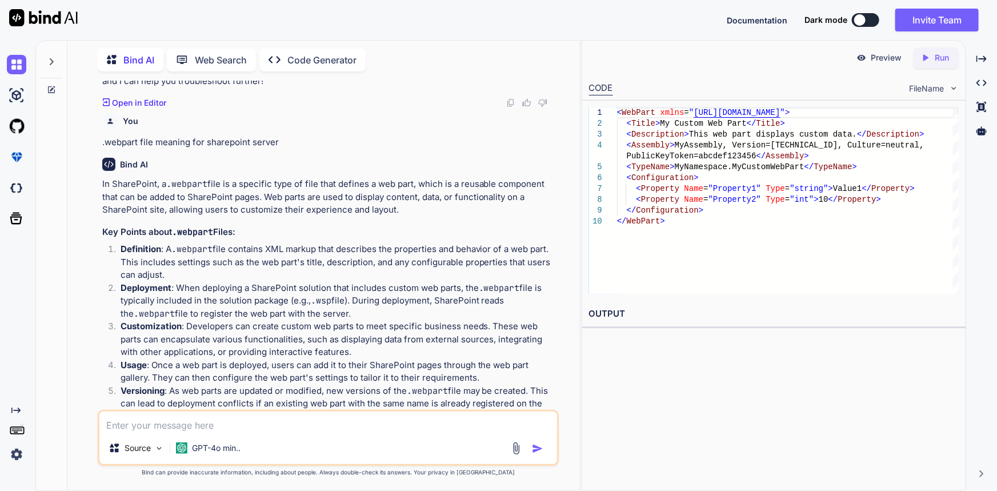
click at [832, 417] on div "Preview Created with Pixso. Run CODE FileName 1 2 3 4 5 6 7 8 9 10 < WebPart xm…" at bounding box center [773, 265] width 384 height 451
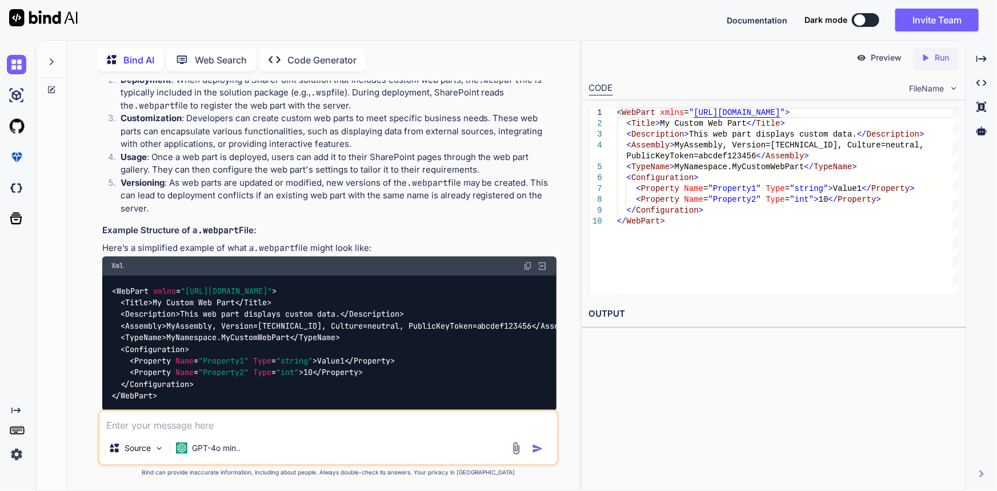
scroll to position [1064, 0]
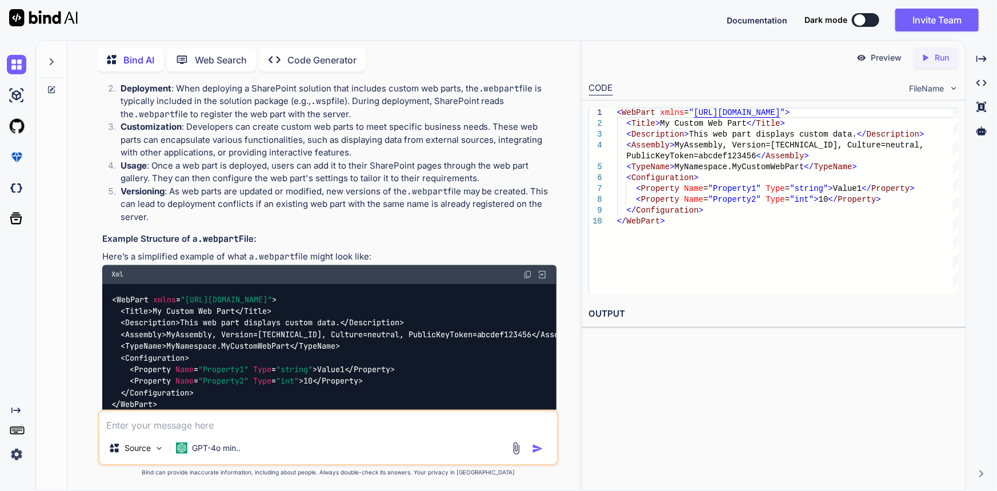
click at [27, 224] on div at bounding box center [19, 218] width 24 height 18
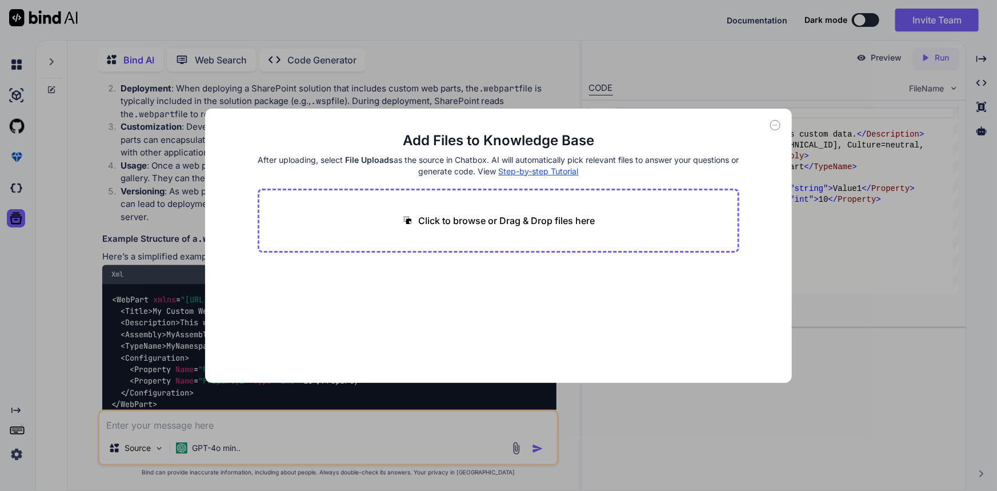
click at [13, 216] on div "Add Files to Knowledge Base After uploading, select File Uploads as the source …" at bounding box center [498, 245] width 997 height 491
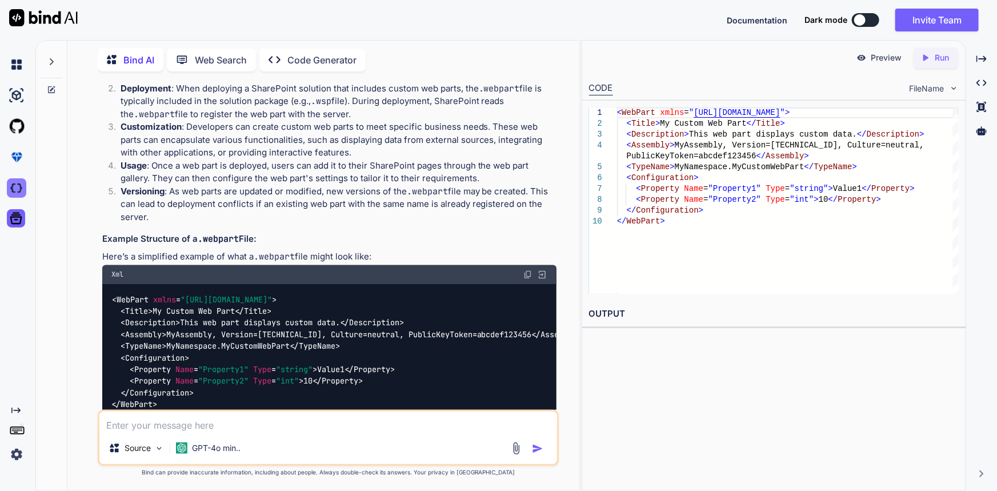
click at [24, 192] on img at bounding box center [16, 187] width 19 height 19
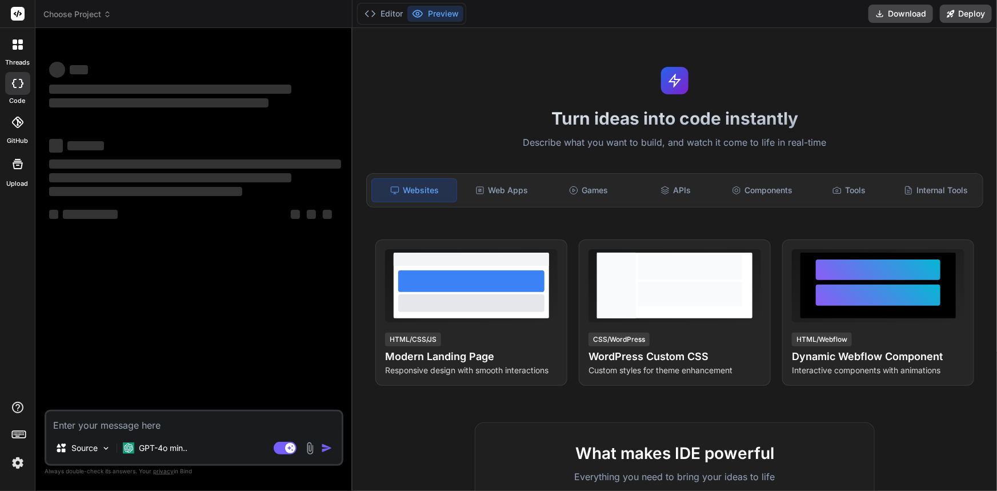
type textarea "x"
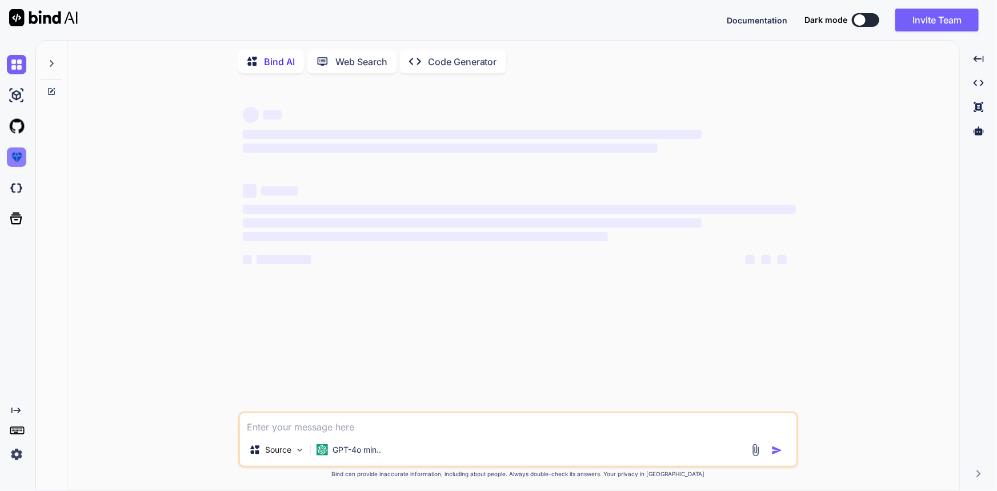
type textarea "x"
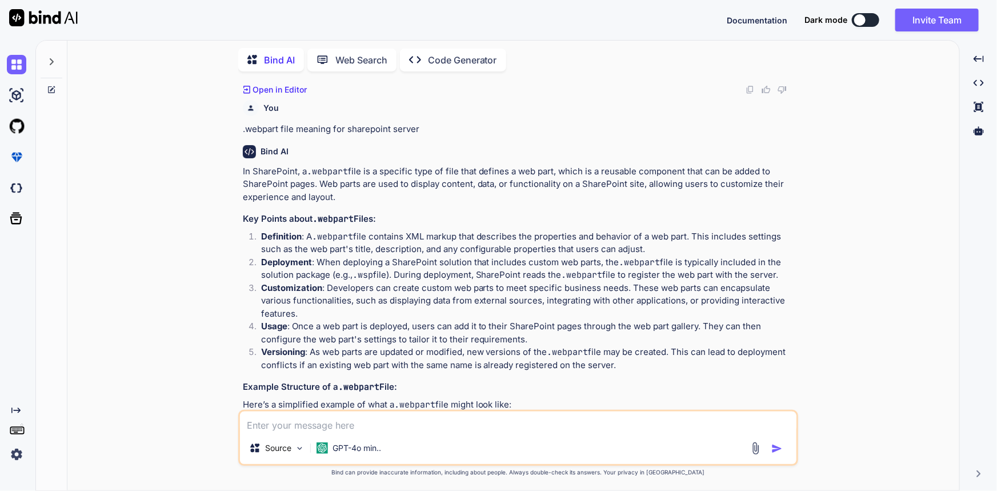
scroll to position [818, 0]
